Goal: Task Accomplishment & Management: Manage account settings

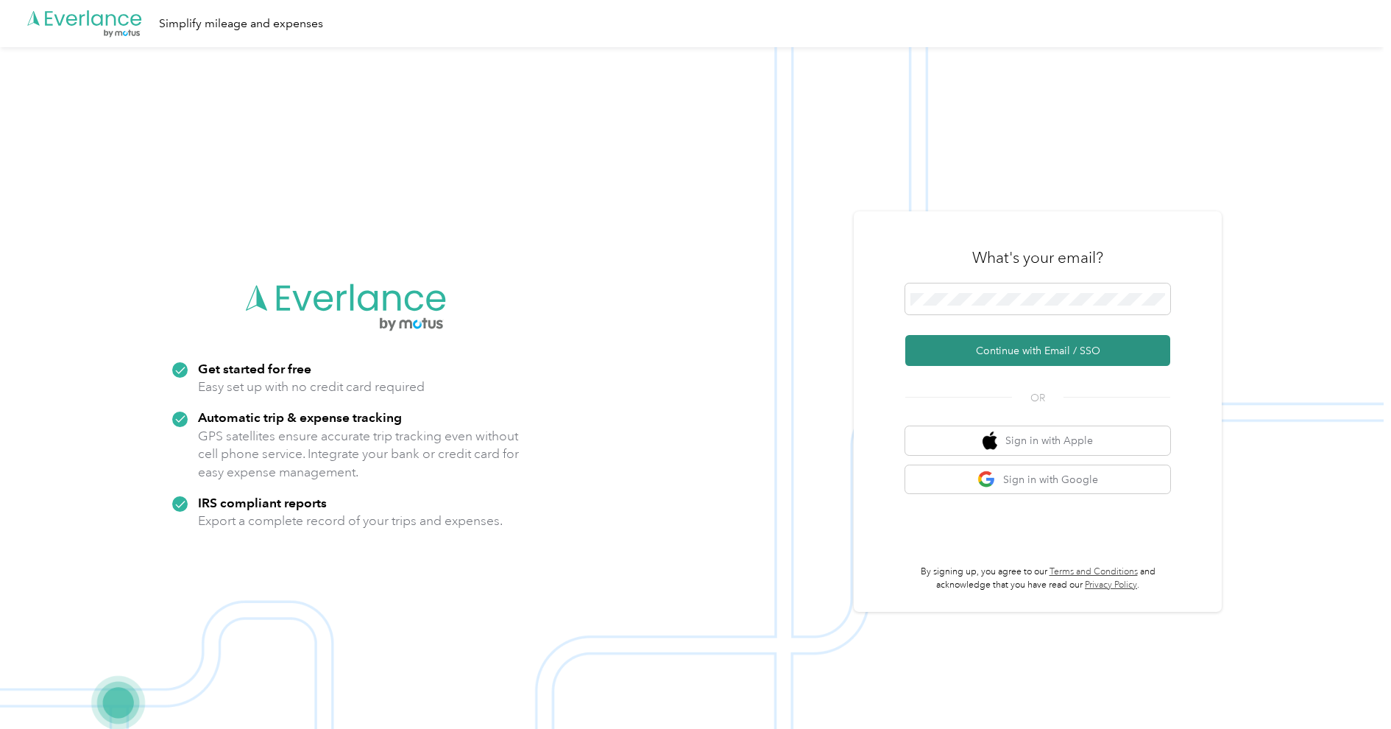
click at [981, 356] on button "Continue with Email / SSO" at bounding box center [1037, 350] width 265 height 31
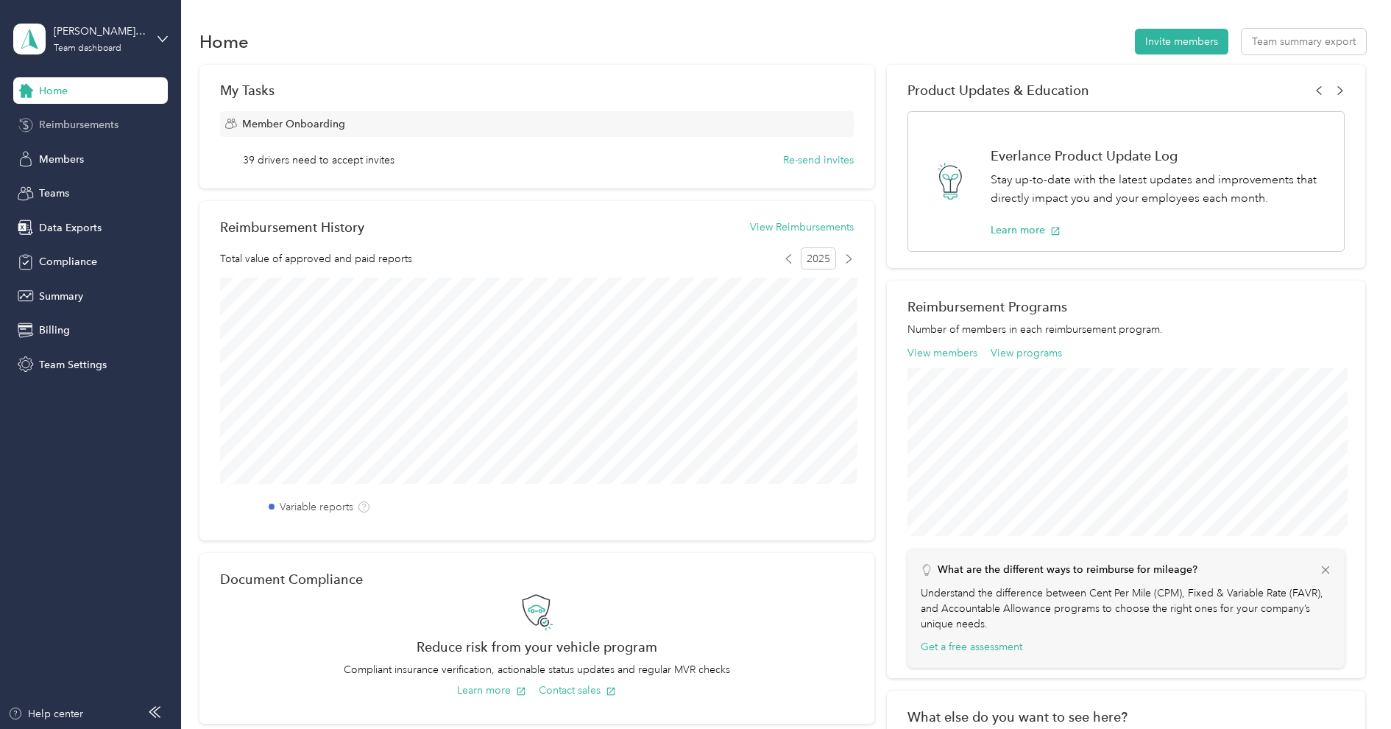
click at [72, 124] on span "Reimbursements" at bounding box center [78, 124] width 79 height 15
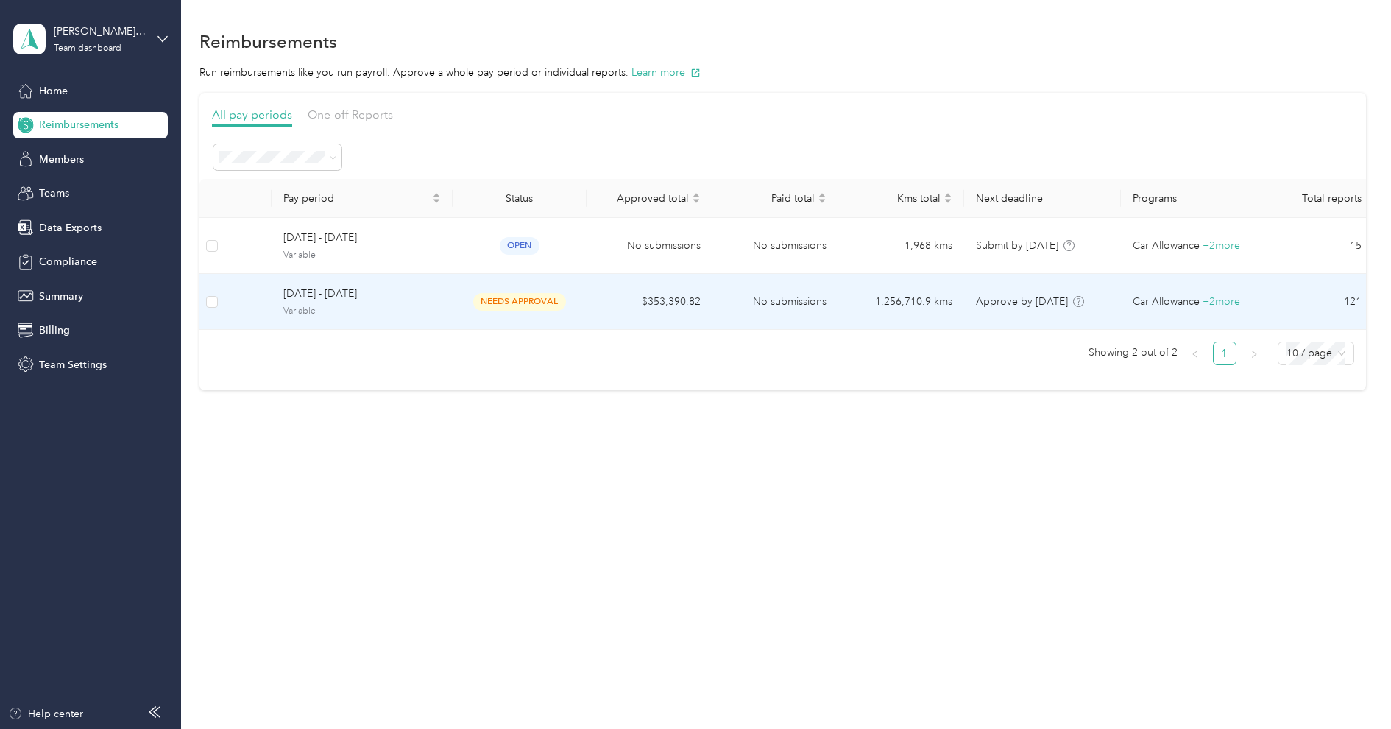
click at [383, 296] on span "[DATE] - [DATE]" at bounding box center [361, 294] width 157 height 16
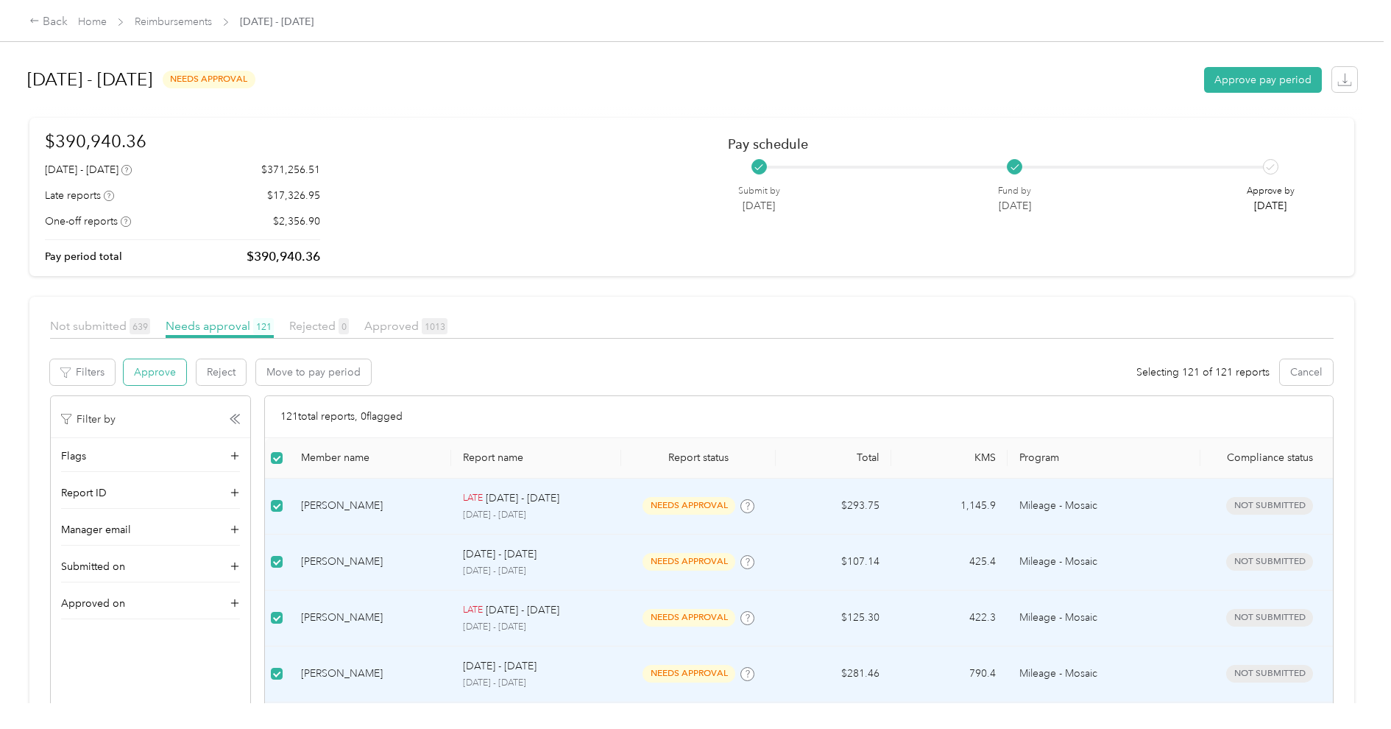
click at [152, 378] on button "Approve" at bounding box center [155, 372] width 63 height 26
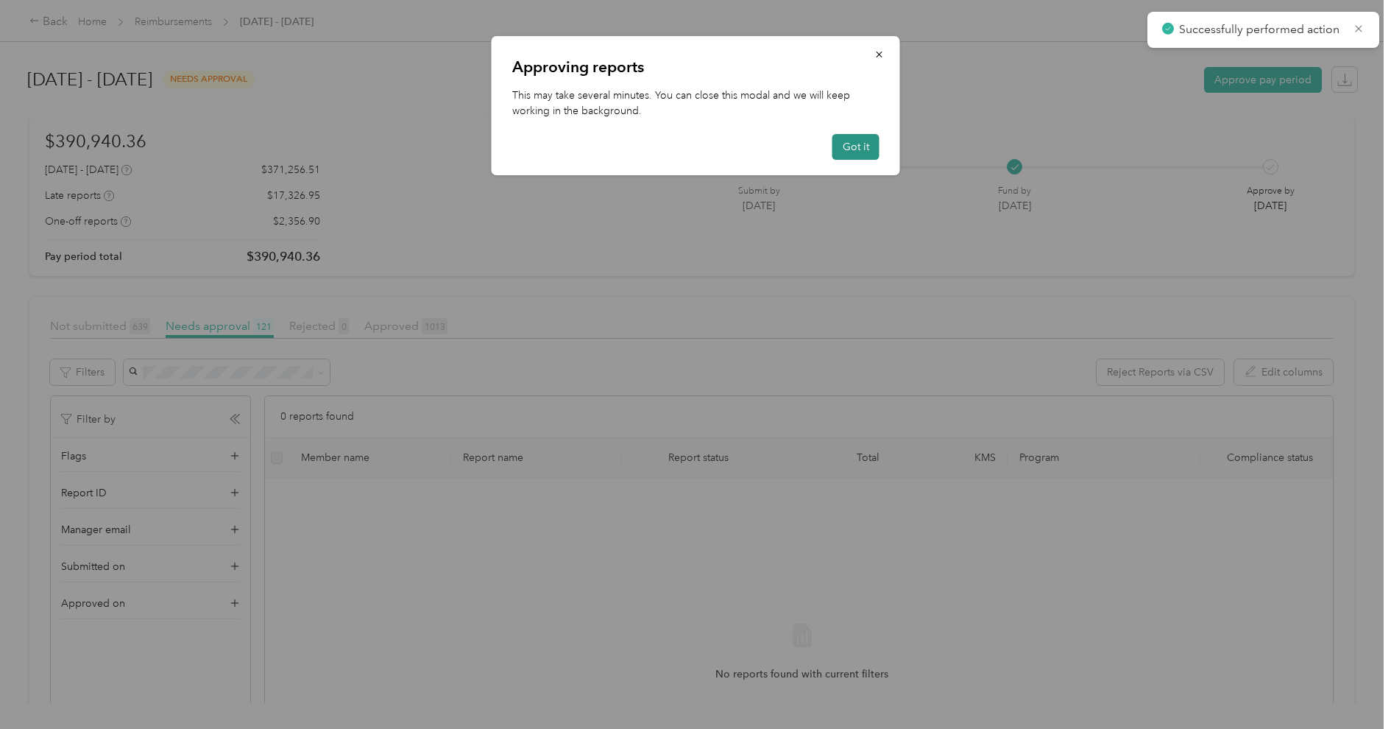
click at [846, 151] on button "Got it" at bounding box center [855, 147] width 47 height 26
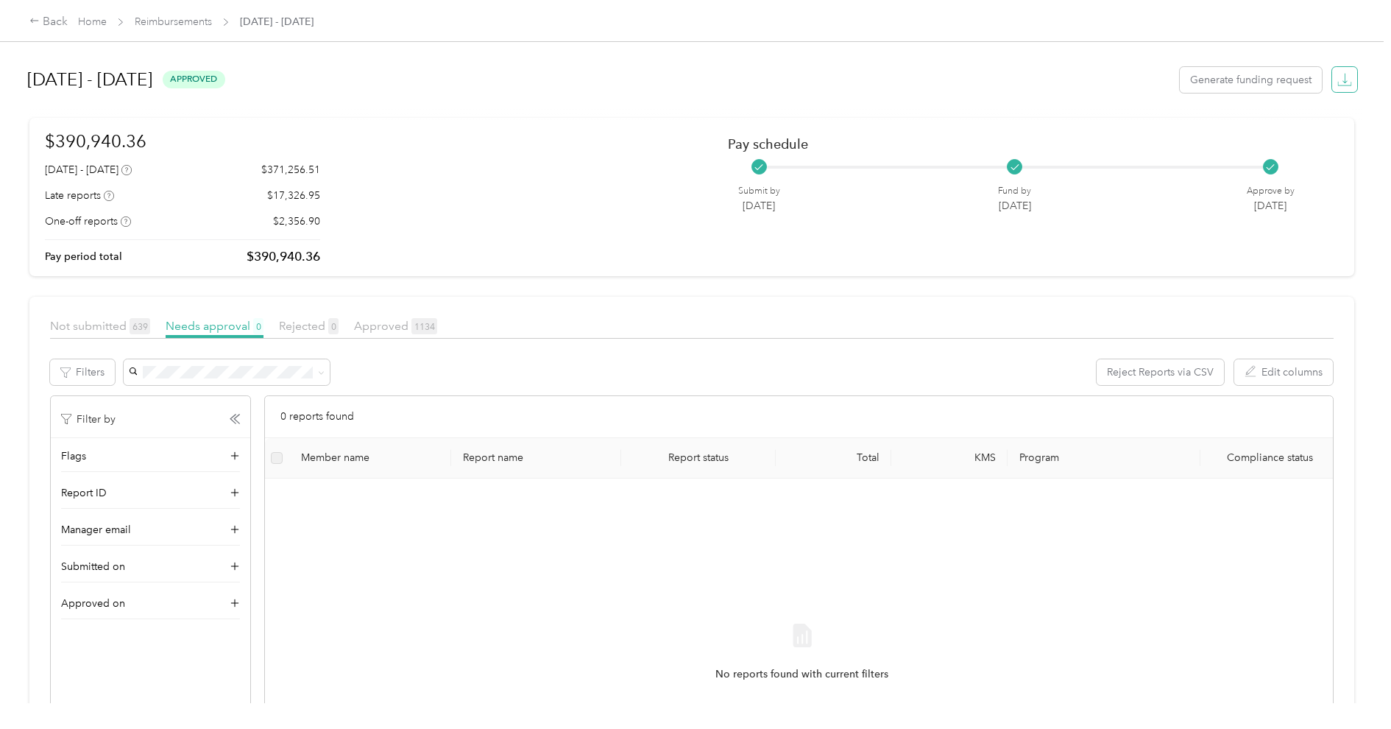
click at [1352, 82] on icon "button" at bounding box center [1344, 79] width 15 height 15
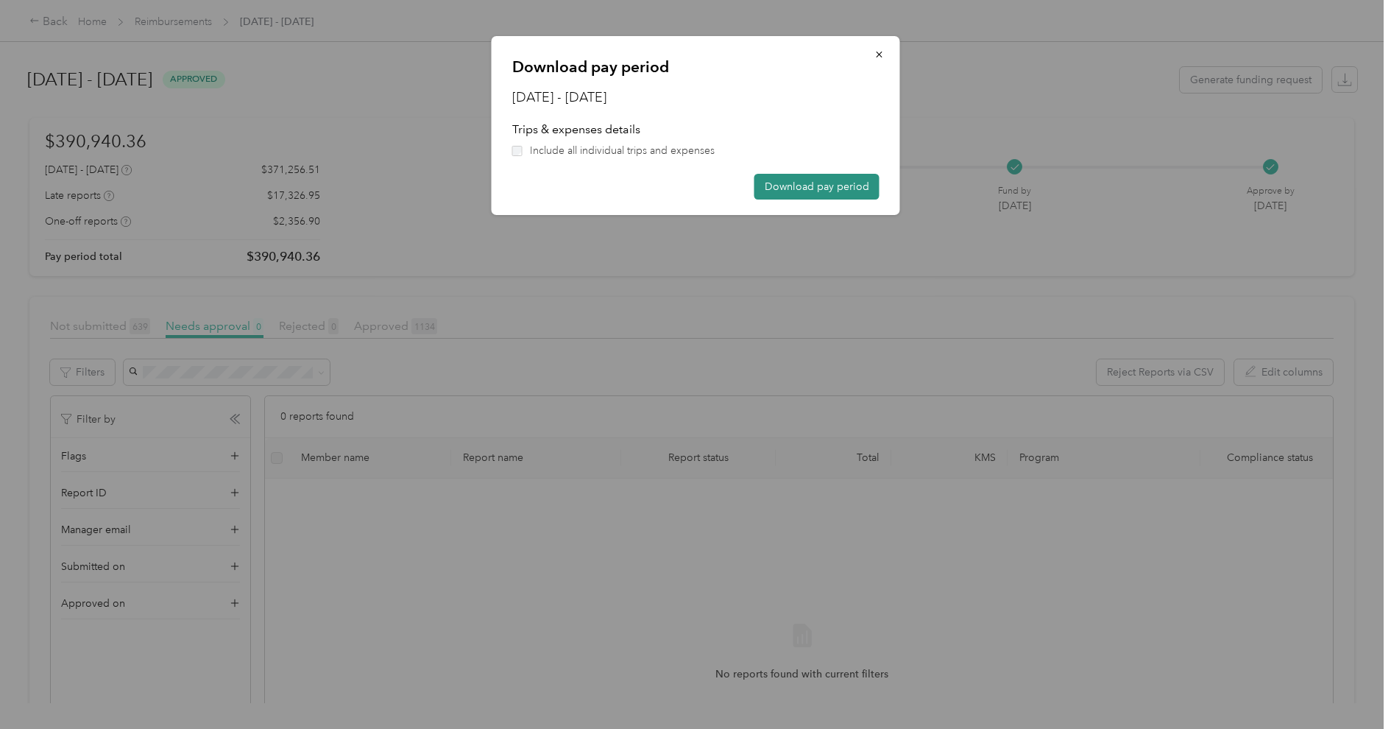
click at [854, 188] on button "Download pay period" at bounding box center [816, 187] width 125 height 26
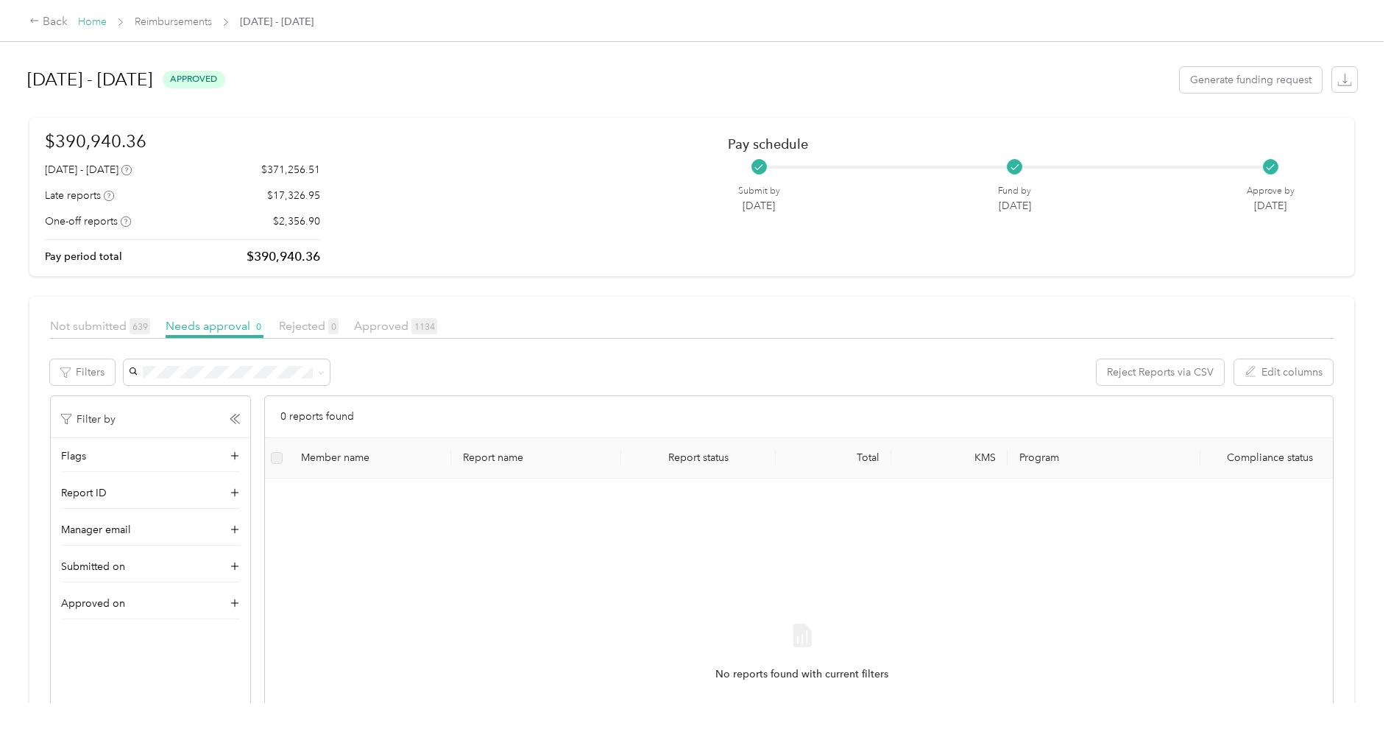
click at [91, 23] on link "Home" at bounding box center [92, 21] width 29 height 13
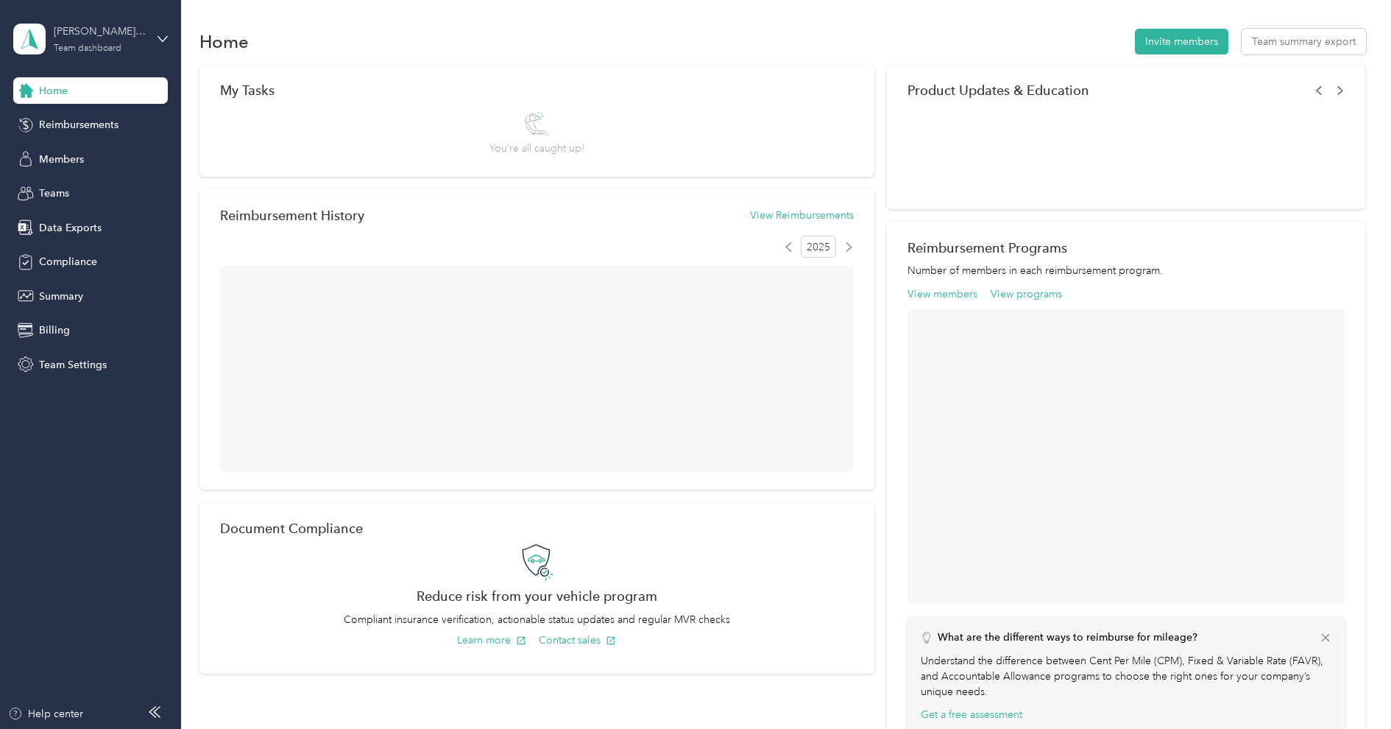
click at [90, 26] on div "[PERSON_NAME] [GEOGRAPHIC_DATA]" at bounding box center [100, 31] width 92 height 15
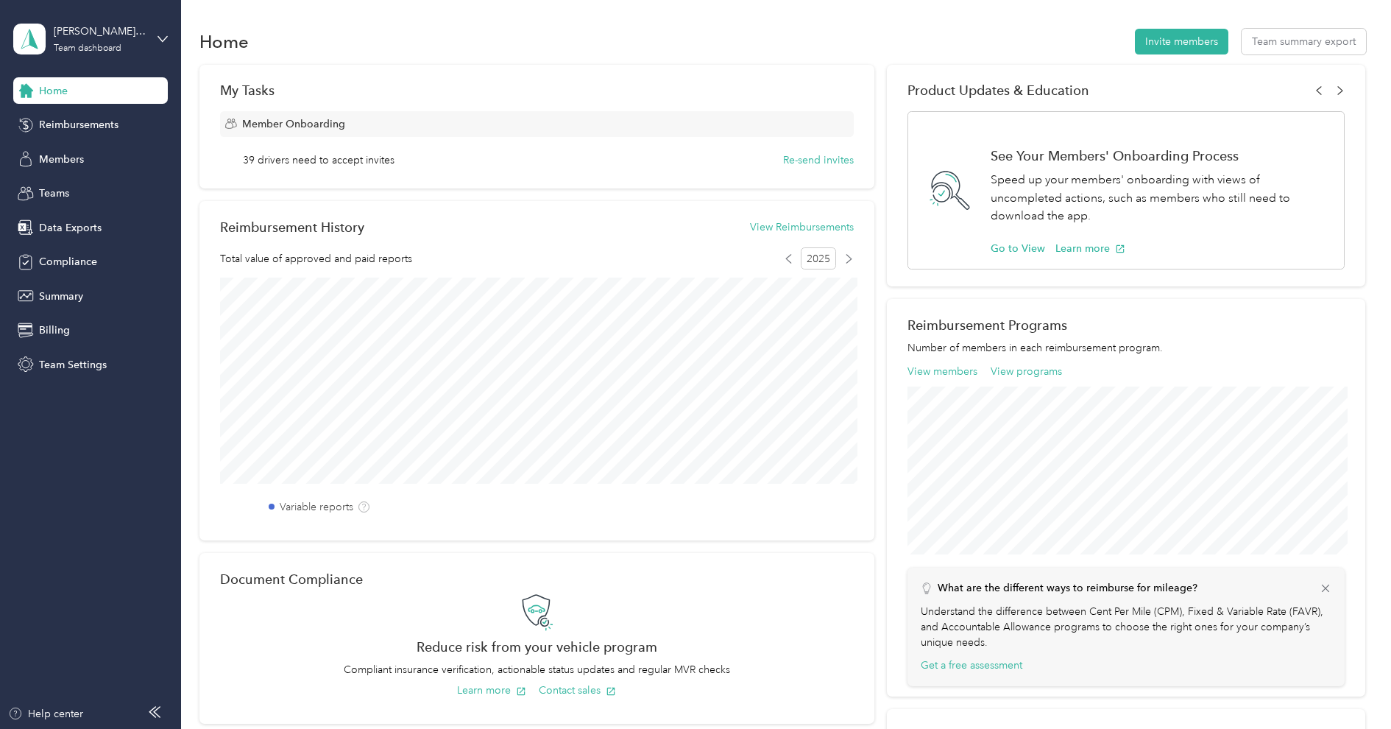
click at [73, 193] on div "Log out" at bounding box center [210, 187] width 372 height 26
